Goal: Information Seeking & Learning: Check status

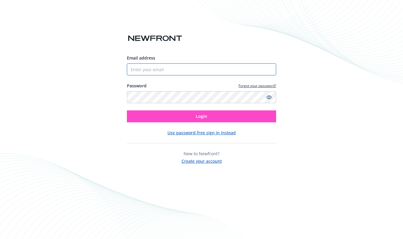
type input "[EMAIL_ADDRESS][DOMAIN_NAME]"
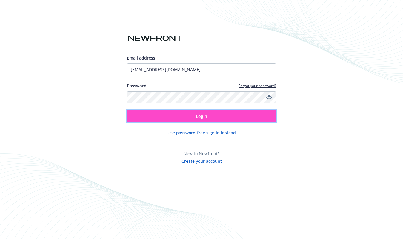
click at [225, 117] on button "Login" at bounding box center [201, 116] width 149 height 12
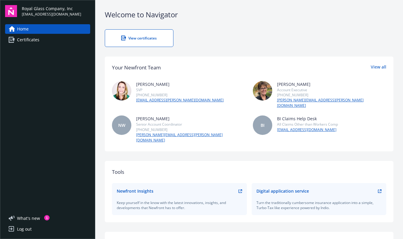
click at [162, 40] on link "View certificates" at bounding box center [139, 38] width 69 height 18
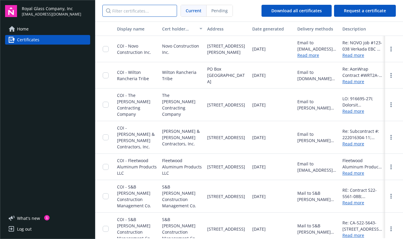
click at [135, 9] on input "Filter certificates..." at bounding box center [139, 11] width 75 height 12
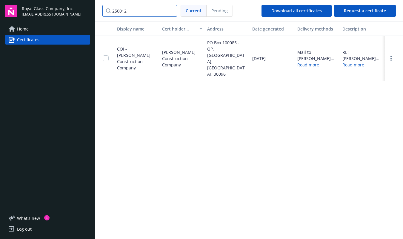
type input "250012"
click at [104, 55] on input "checkbox" at bounding box center [106, 58] width 6 height 6
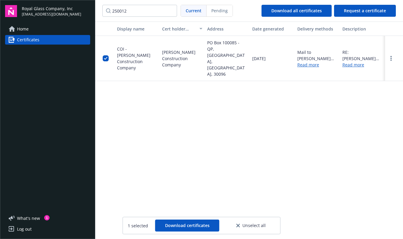
click at [199, 95] on div "Display name Cert holder name Address Date generated Delivery methods Descripti…" at bounding box center [249, 130] width 308 height 216
click at [141, 12] on input "250012" at bounding box center [139, 11] width 75 height 12
